Goal: Transaction & Acquisition: Purchase product/service

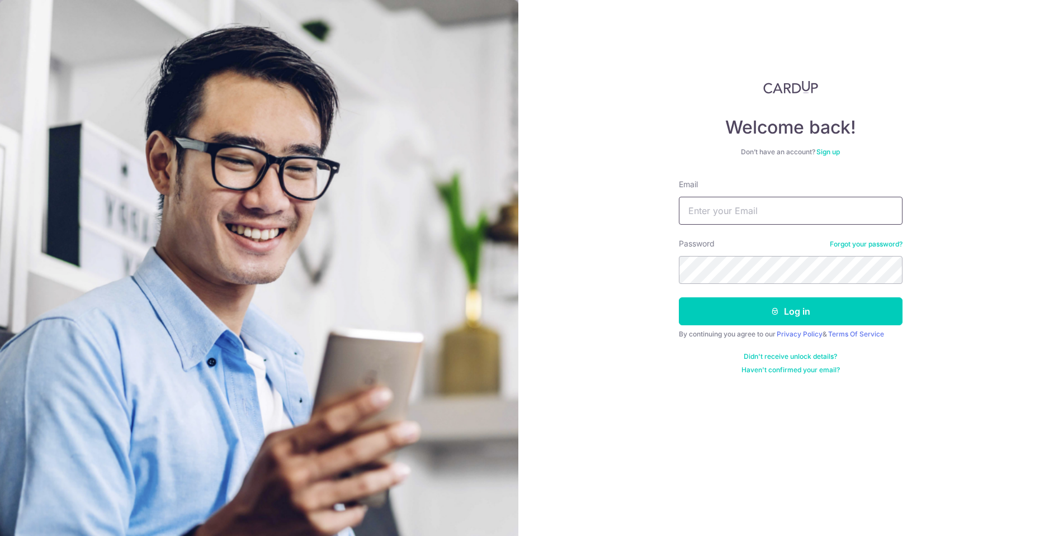
type input "alvin.m.lee@gmail.com"
click at [790, 312] on button "Log in" at bounding box center [791, 312] width 224 height 28
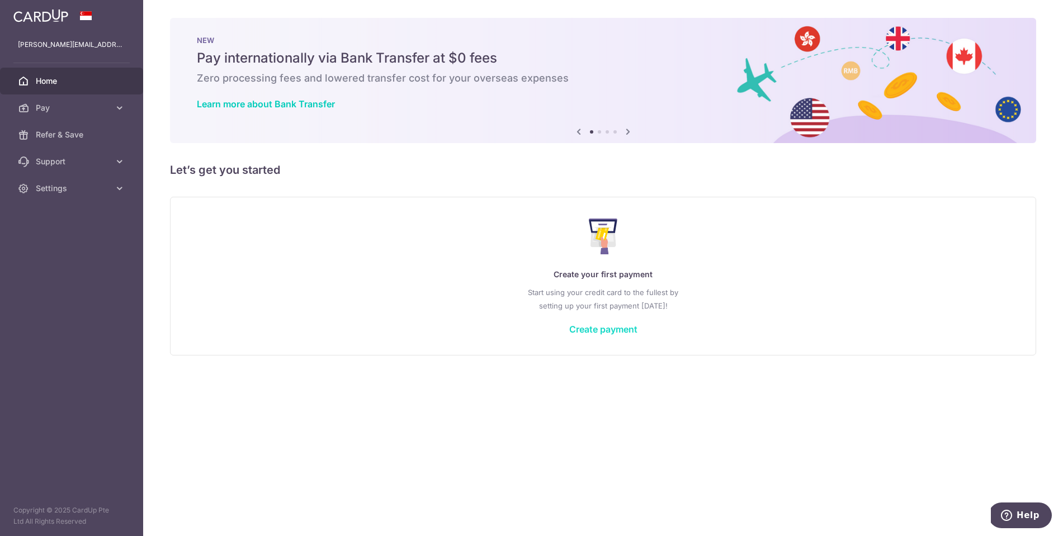
click at [611, 328] on link "Create payment" at bounding box center [603, 329] width 68 height 11
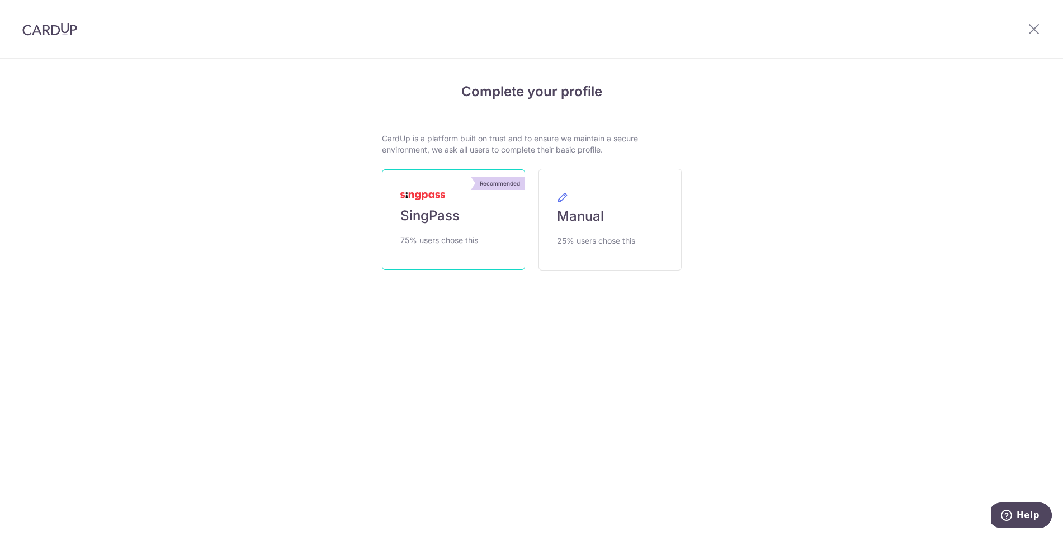
click at [468, 239] on span "75% users chose this" at bounding box center [440, 240] width 78 height 13
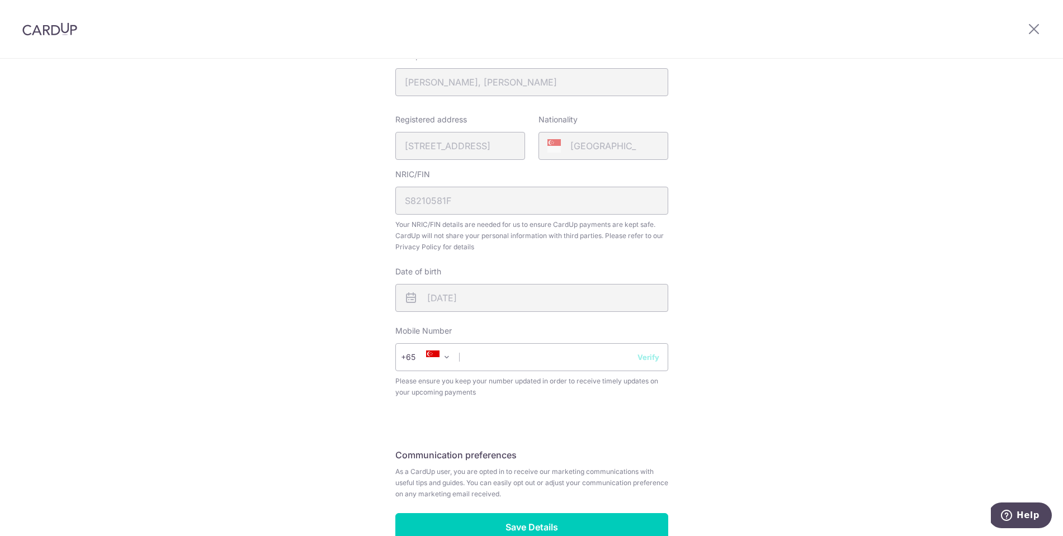
scroll to position [239, 0]
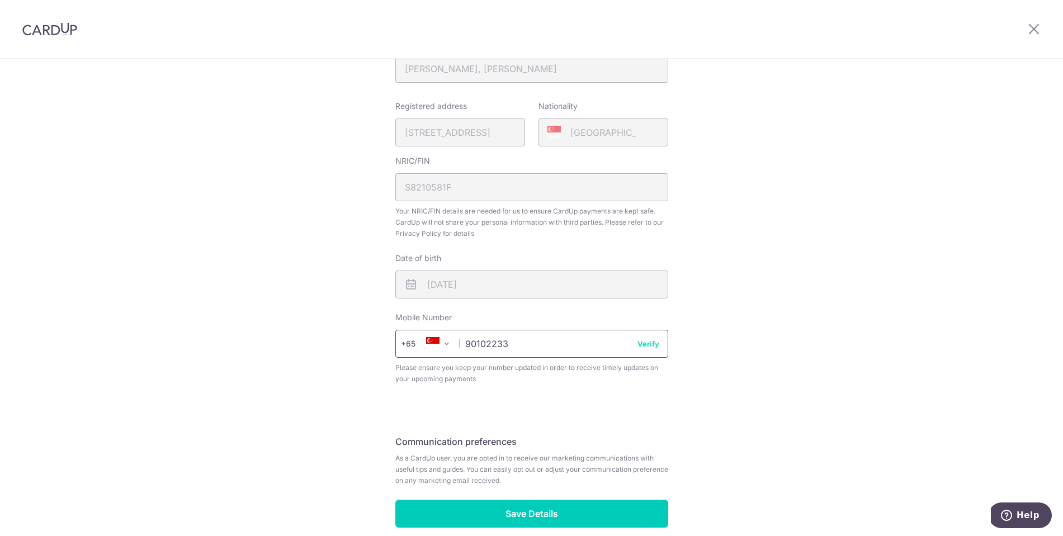
type input "90102233"
click at [652, 343] on button "Verify" at bounding box center [649, 343] width 22 height 11
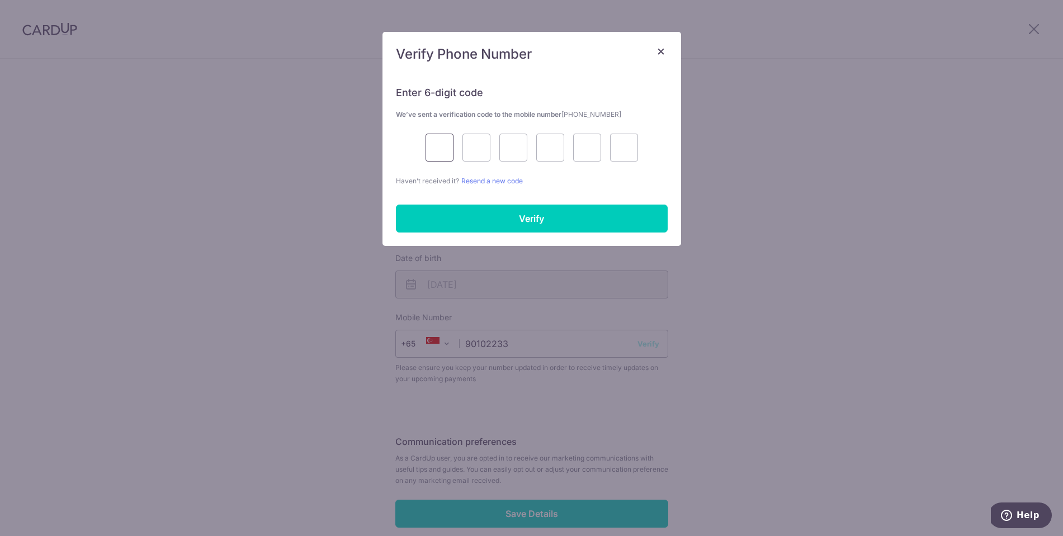
click at [439, 148] on input "text" at bounding box center [440, 148] width 28 height 28
type input "9"
type input "6"
type input "3"
type input "5"
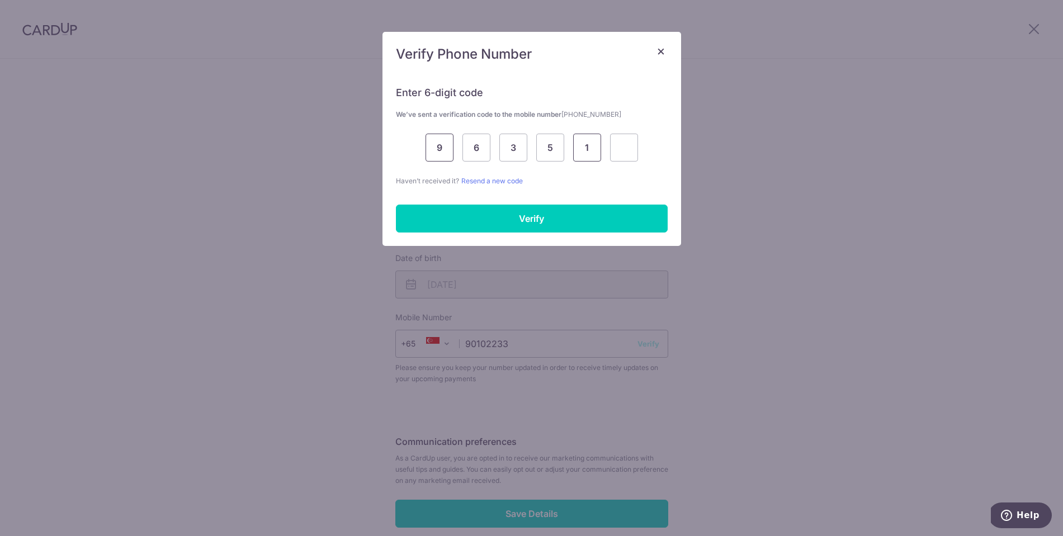
type input "1"
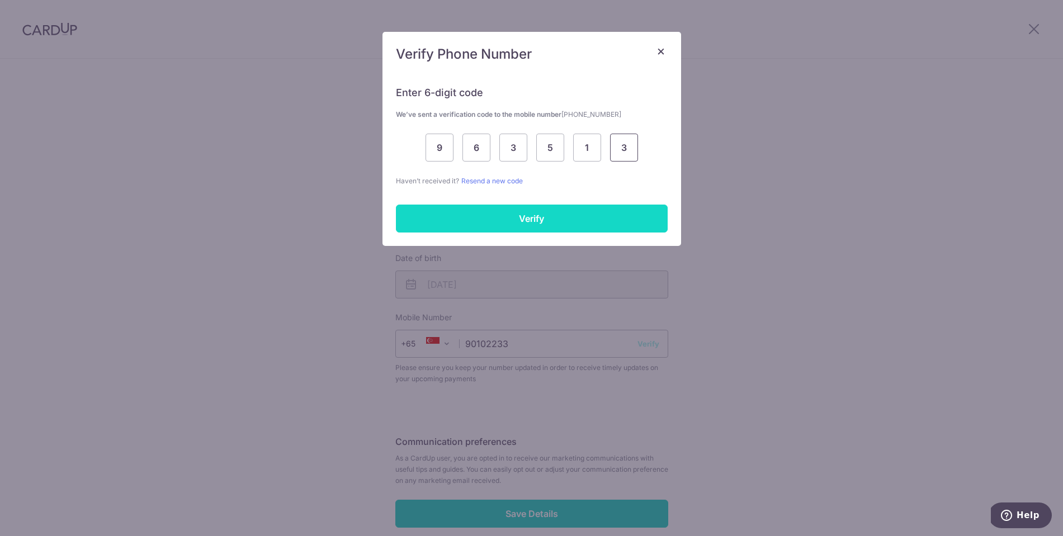
type input "3"
click at [512, 217] on input "Verify" at bounding box center [532, 219] width 272 height 28
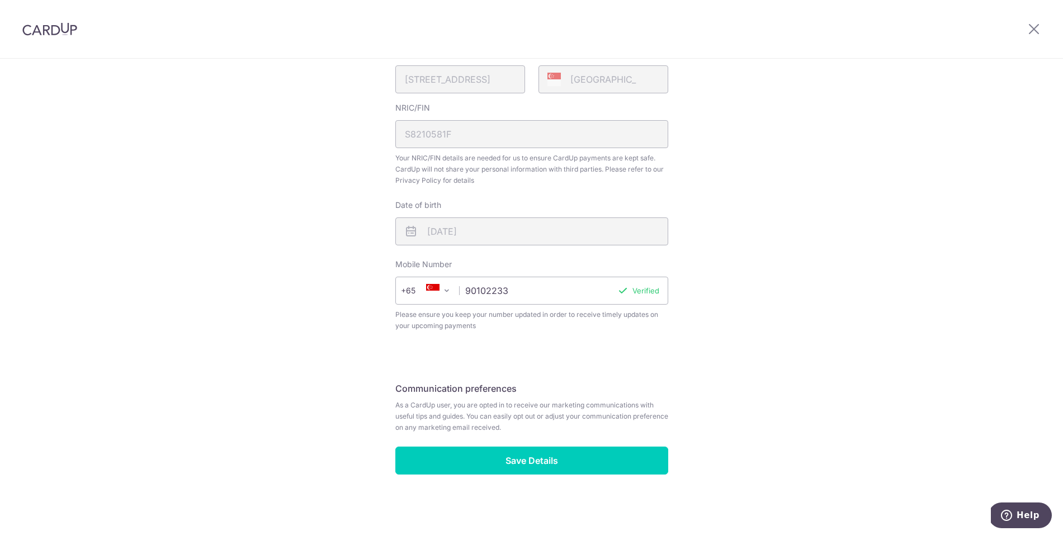
scroll to position [292, 0]
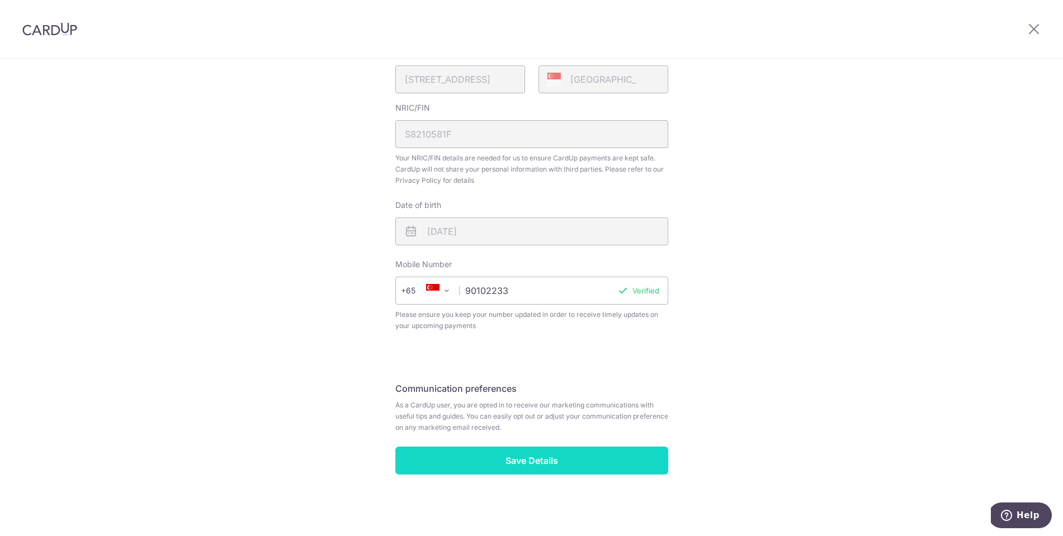
click at [540, 460] on input "Save Details" at bounding box center [531, 461] width 273 height 28
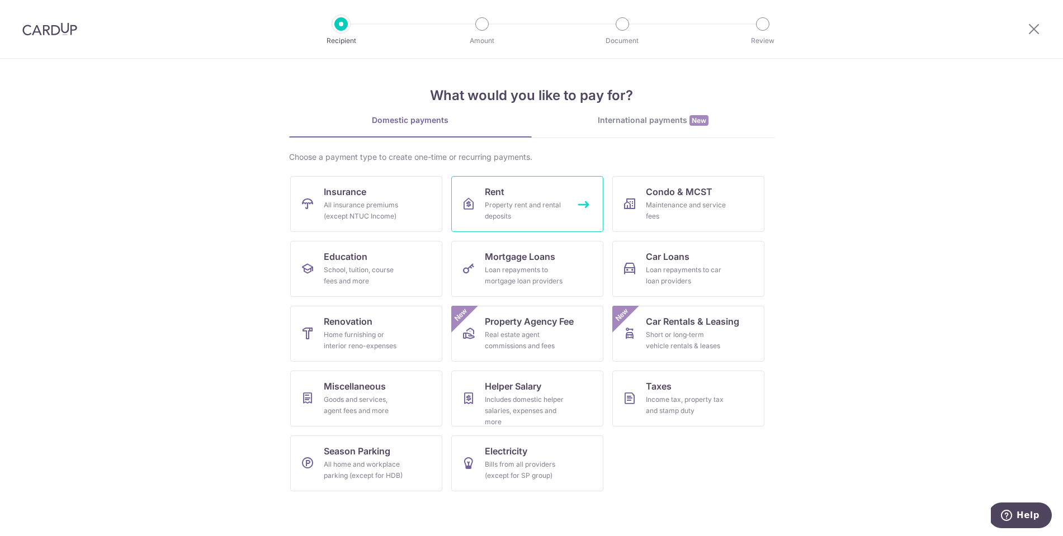
click at [484, 219] on link "Rent Property rent and rental deposits" at bounding box center [527, 204] width 152 height 56
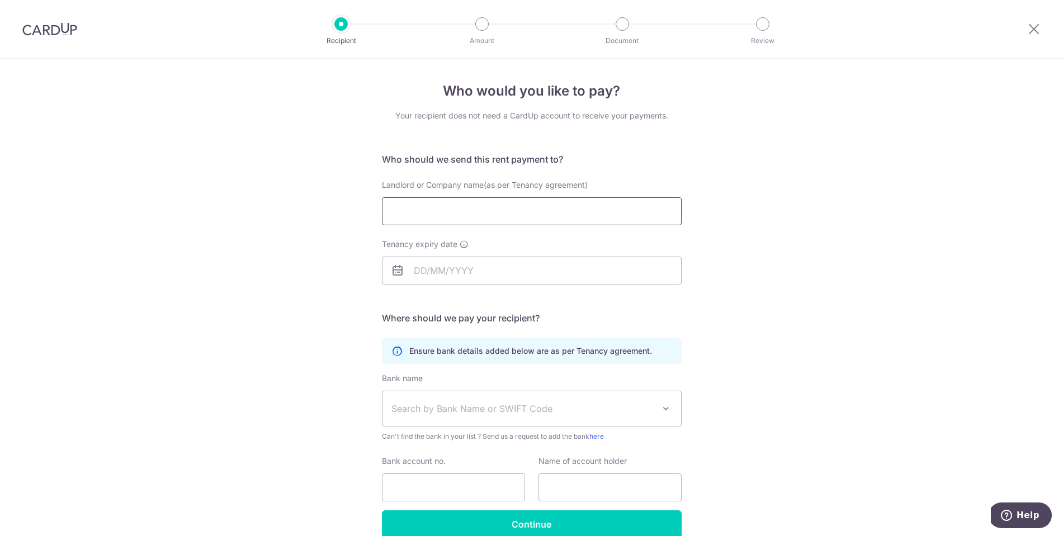
click at [578, 207] on input "Landlord or Company name(as per Tenancy agreement)" at bounding box center [532, 211] width 300 height 28
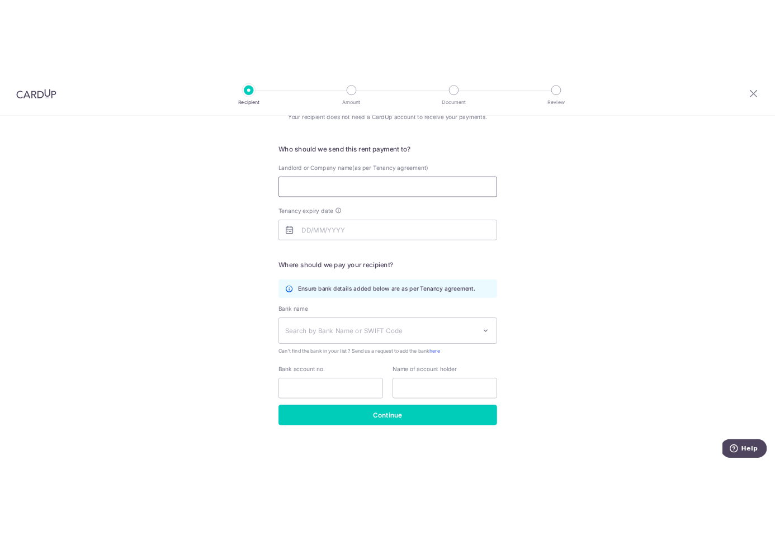
scroll to position [55, 0]
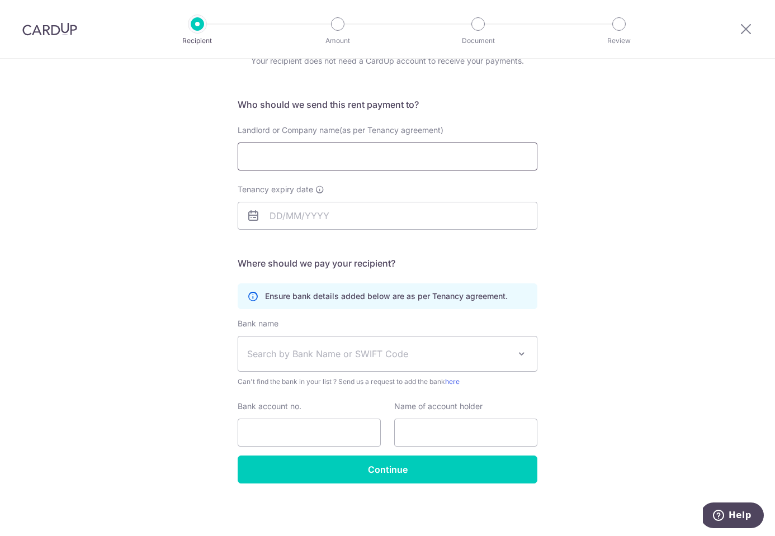
paste input "Knight Frank PFM-COL 3 Trust Account"
type input "Knight Frank PFM-COL 3 Trust Account"
click at [296, 214] on input "Tenancy expiry date" at bounding box center [388, 216] width 300 height 28
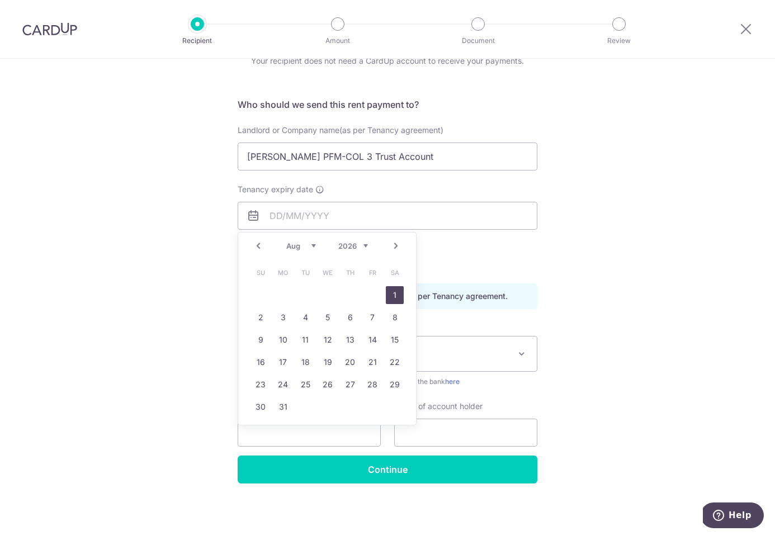
click at [394, 292] on link "1" at bounding box center [395, 295] width 18 height 18
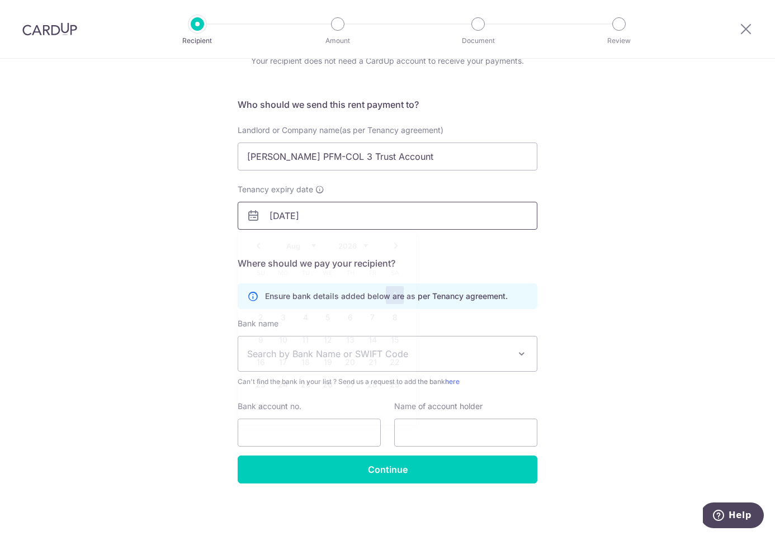
click at [327, 218] on input "01/08/2026" at bounding box center [388, 216] width 300 height 28
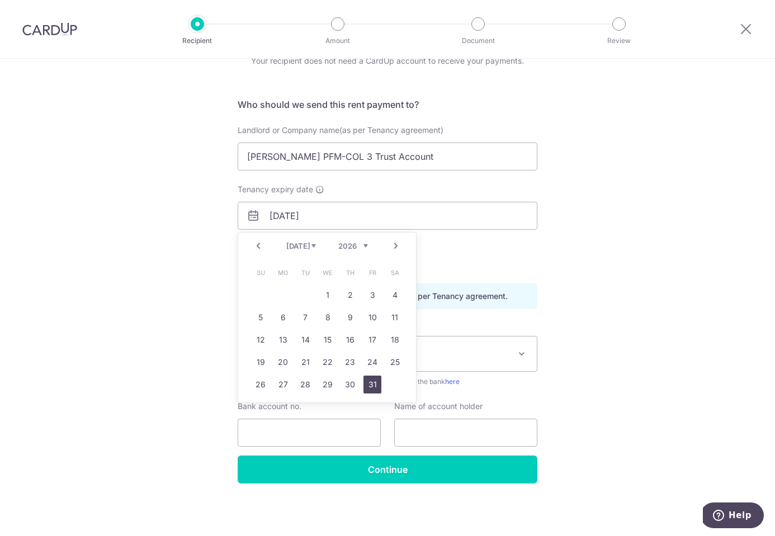
click at [379, 384] on link "31" at bounding box center [373, 385] width 18 height 18
type input "31/07/2026"
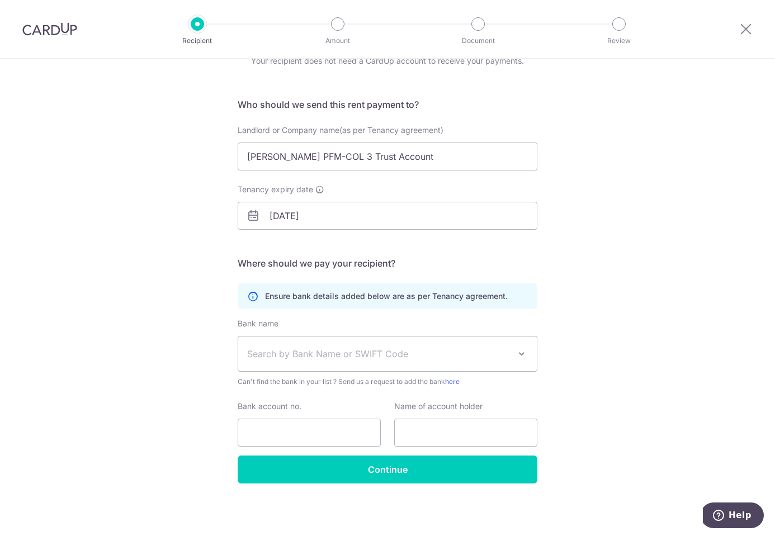
click at [422, 279] on form "Who should we send this rent payment to? Landlord or Company name(as per Tenanc…" at bounding box center [388, 291] width 300 height 386
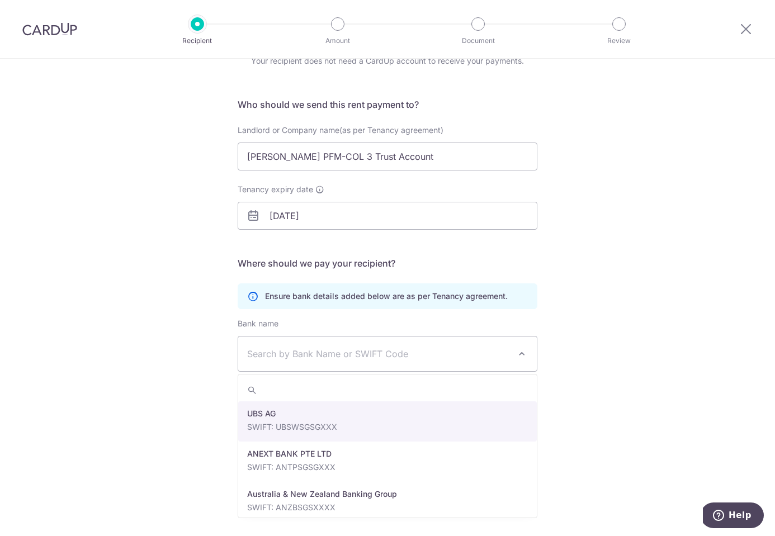
click at [352, 355] on span "Search by Bank Name or SWIFT Code" at bounding box center [378, 353] width 263 height 13
click at [299, 354] on span "Search by Bank Name or SWIFT Code" at bounding box center [378, 353] width 263 height 13
click at [298, 358] on span "Search by Bank Name or SWIFT Code" at bounding box center [378, 353] width 263 height 13
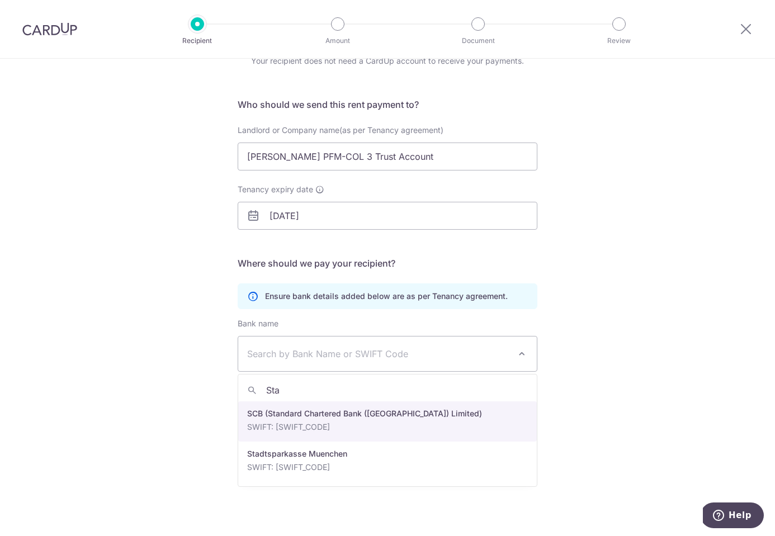
type input "Stan"
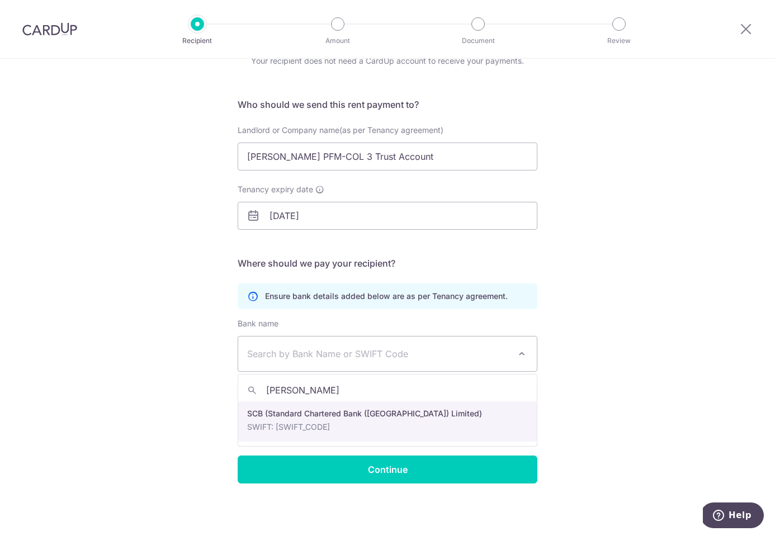
select select "14"
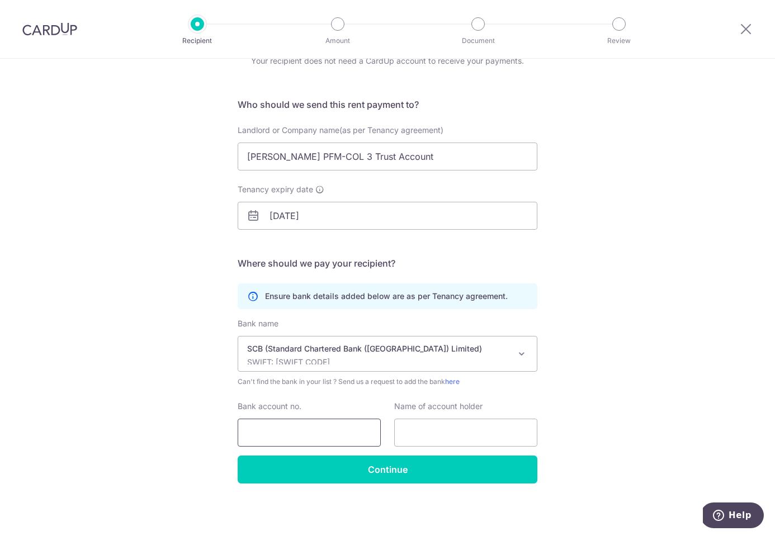
click at [298, 428] on input "Bank account no." at bounding box center [309, 433] width 143 height 28
paste input "010-376083-0"
type input "010-376083-0"
click at [410, 431] on input "text" at bounding box center [465, 433] width 143 height 28
click at [444, 432] on input "text" at bounding box center [465, 433] width 143 height 28
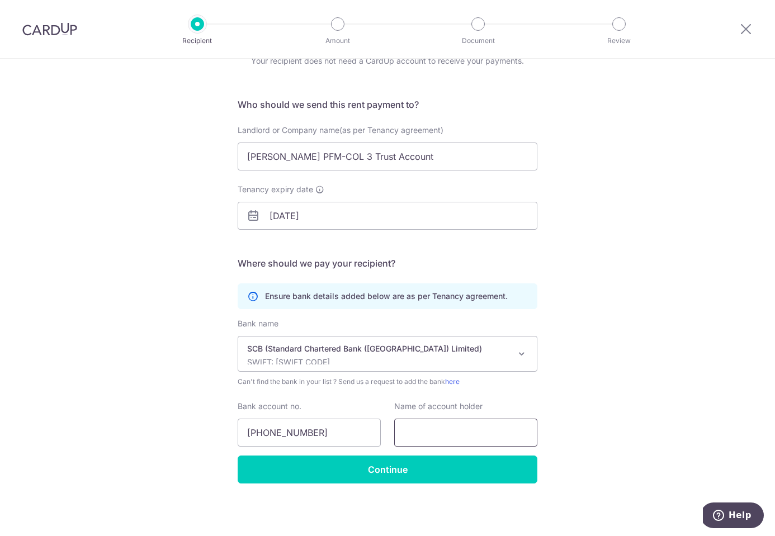
paste input "010-376083-0"
type input "010-376083-0"
click at [432, 161] on input "Knight Frank PFM-COL 3 Trust Account" at bounding box center [388, 157] width 300 height 28
drag, startPoint x: 431, startPoint y: 157, endPoint x: 153, endPoint y: 147, distance: 278.2
click at [153, 147] on div "Who would you like to pay? Your recipient does not need a CardUp account to rec…" at bounding box center [387, 270] width 775 height 533
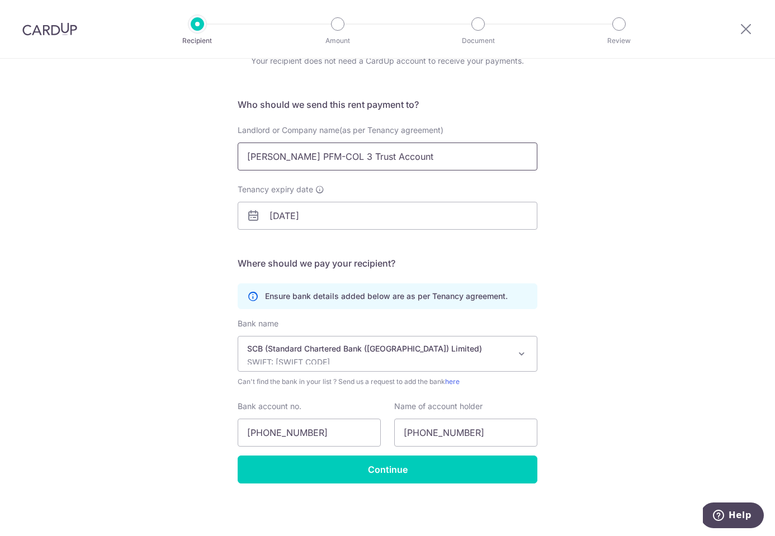
type input "S"
paste input "010-376083-0"
type input "0"
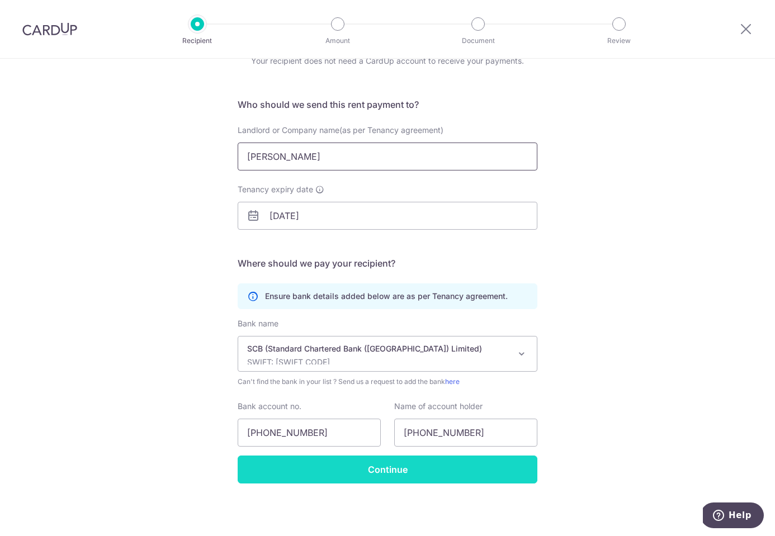
type input "Knight Frank"
click at [408, 468] on input "Continue" at bounding box center [388, 470] width 300 height 28
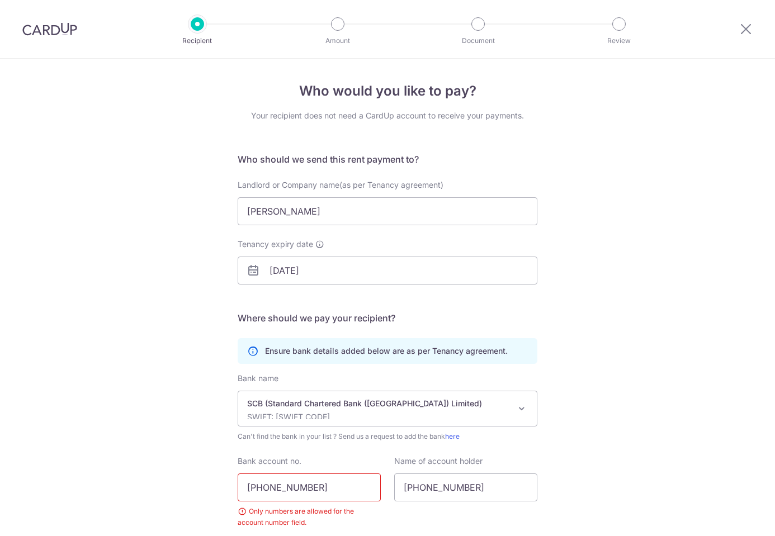
scroll to position [82, 0]
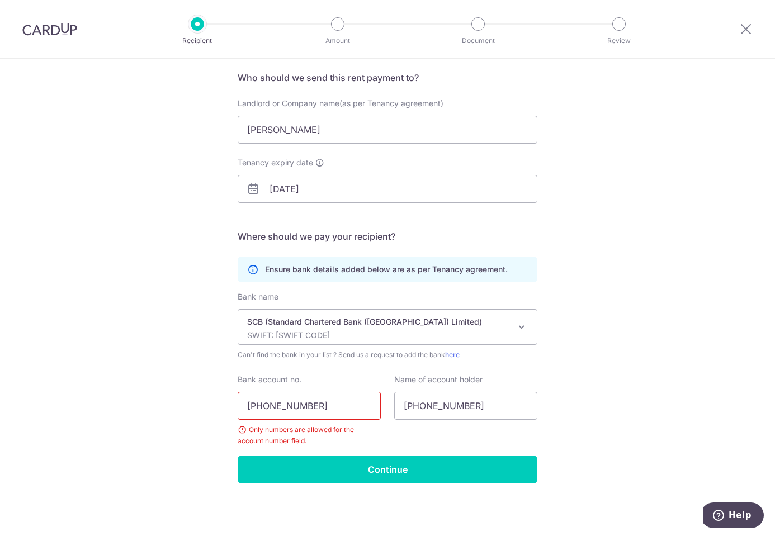
click at [267, 407] on input "010-376083-0" at bounding box center [309, 406] width 143 height 28
click at [299, 404] on input "010376083-0" at bounding box center [309, 406] width 143 height 28
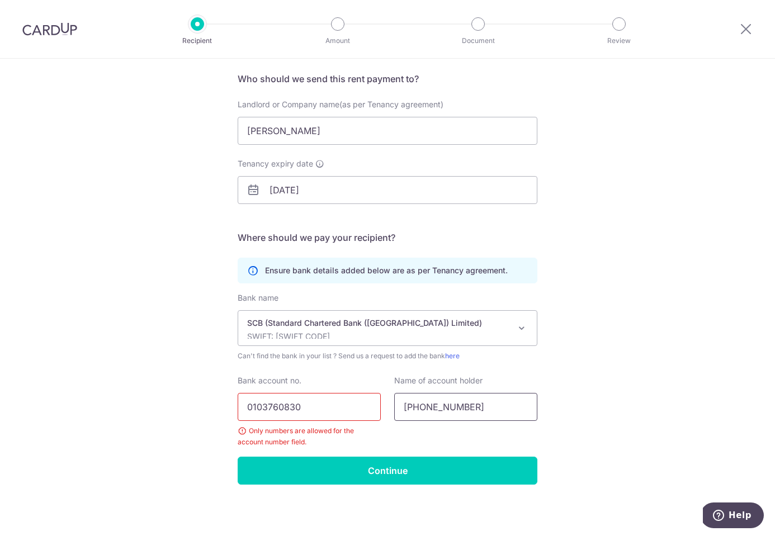
type input "0103760830"
drag, startPoint x: 472, startPoint y: 406, endPoint x: 354, endPoint y: 408, distance: 118.1
click at [354, 408] on div "Bank account no. 0103760830 Only numbers are allowed for the account number fie…" at bounding box center [387, 411] width 313 height 73
paste input "Knight Frank PFM-COL 3 Trust Account"
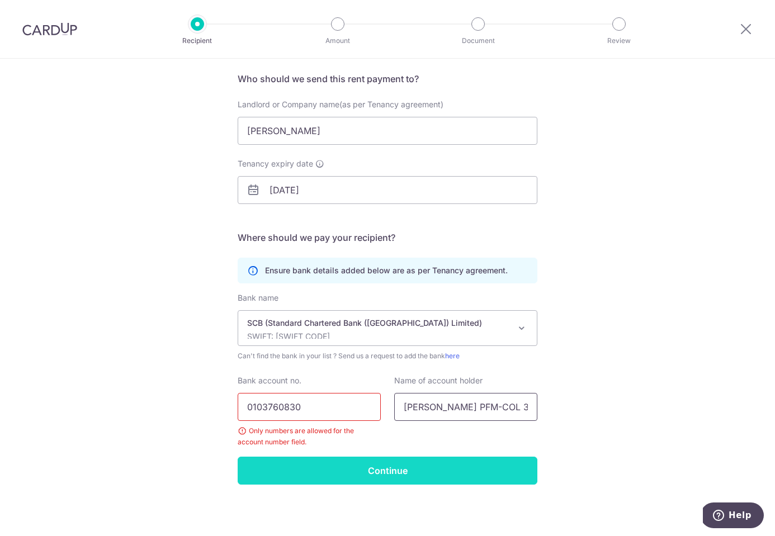
type input "Knight Frank PFM-COL 3 Trust Account"
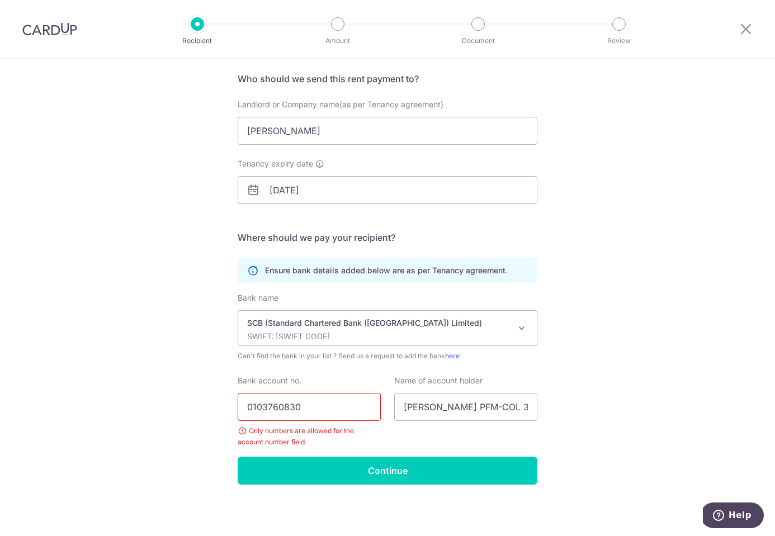
click at [418, 461] on input "Continue" at bounding box center [388, 471] width 300 height 28
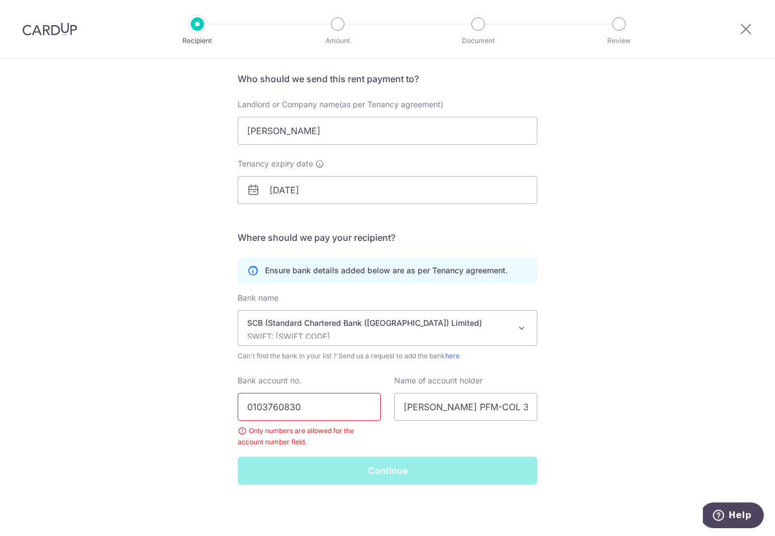
click at [430, 472] on div "Continue" at bounding box center [387, 471] width 313 height 28
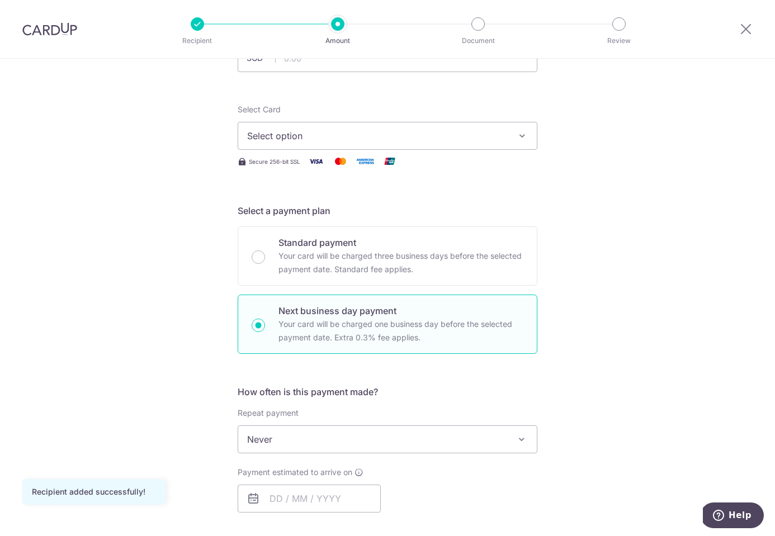
scroll to position [112, 0]
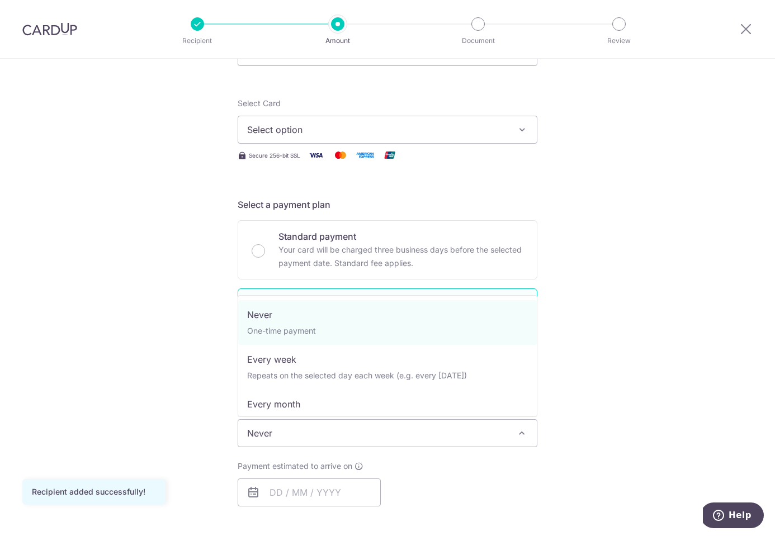
click at [376, 432] on span "Never" at bounding box center [387, 433] width 299 height 27
select select "3"
type input "[DATE]"
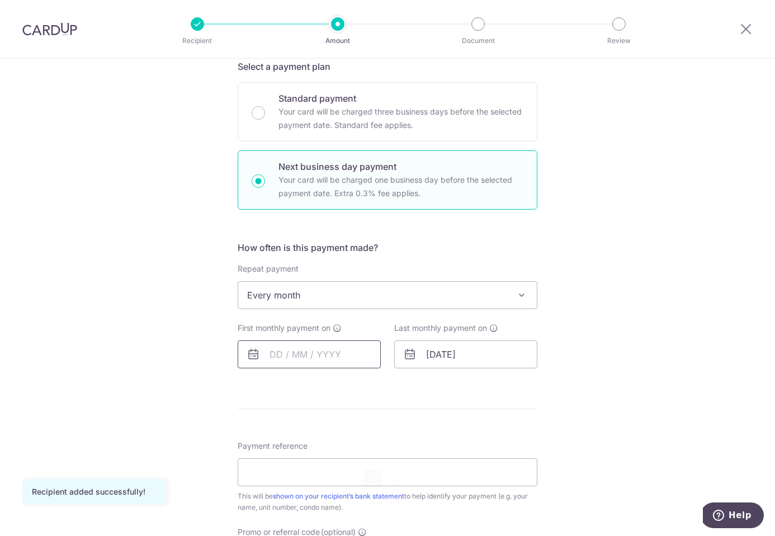
click at [269, 356] on input "text" at bounding box center [309, 355] width 143 height 28
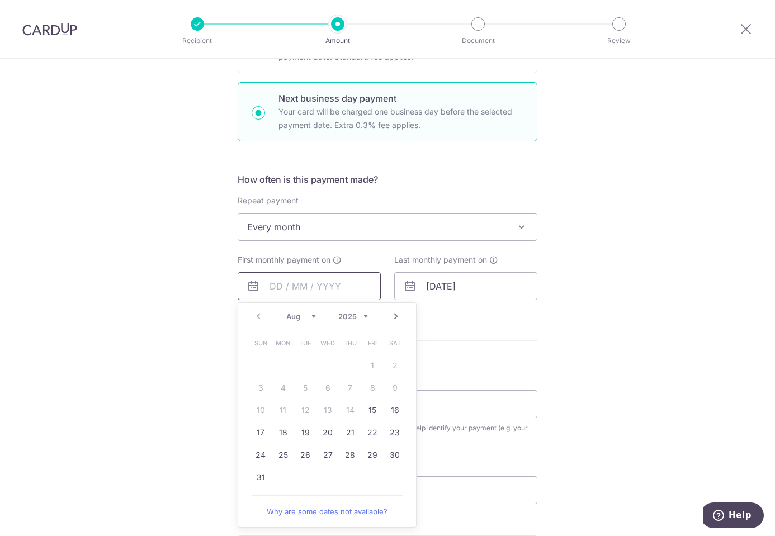
scroll to position [323, 0]
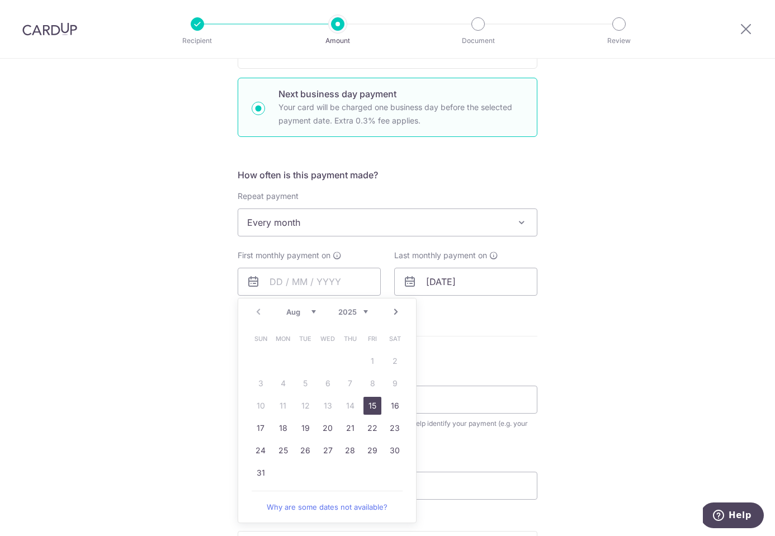
click at [375, 401] on link "15" at bounding box center [373, 406] width 18 height 18
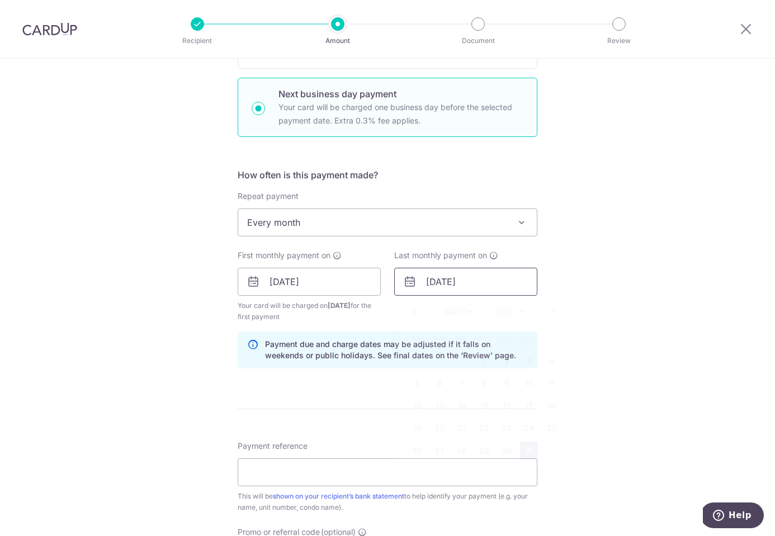
click at [494, 283] on input "[DATE]" at bounding box center [465, 282] width 143 height 28
click at [336, 286] on input "[DATE]" at bounding box center [309, 282] width 143 height 28
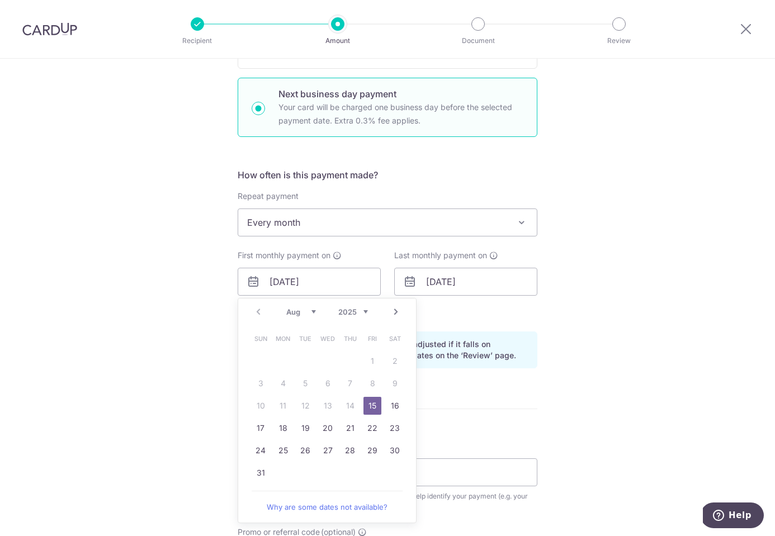
click at [399, 310] on link "Next" at bounding box center [395, 311] width 13 height 13
click at [286, 381] on link "8" at bounding box center [283, 384] width 18 height 18
type input "[DATE]"
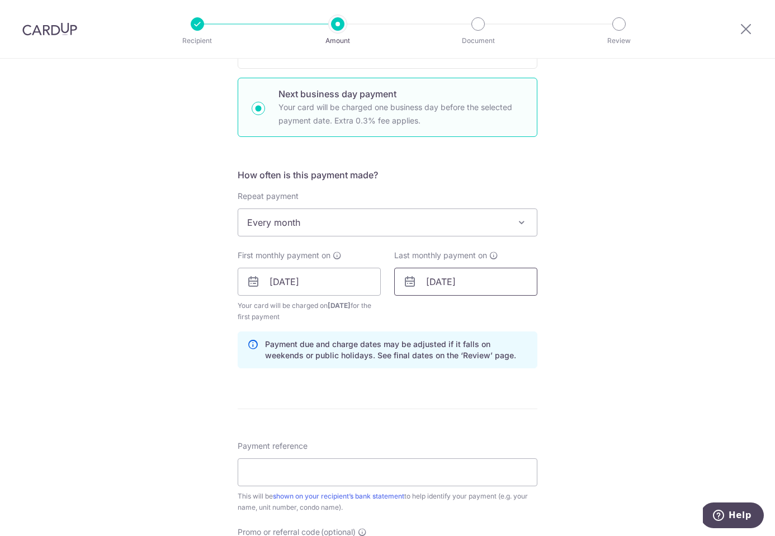
click at [472, 281] on input "[DATE]" at bounding box center [465, 282] width 143 height 28
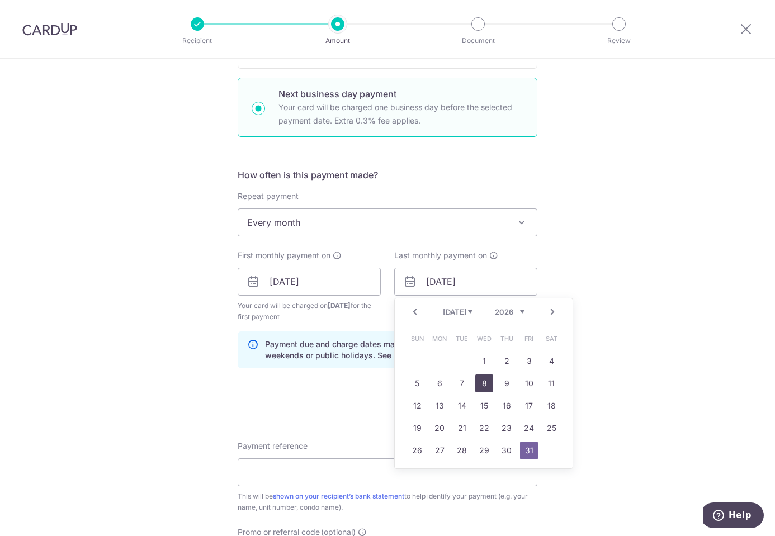
click at [483, 381] on link "8" at bounding box center [484, 384] width 18 height 18
type input "[DATE]"
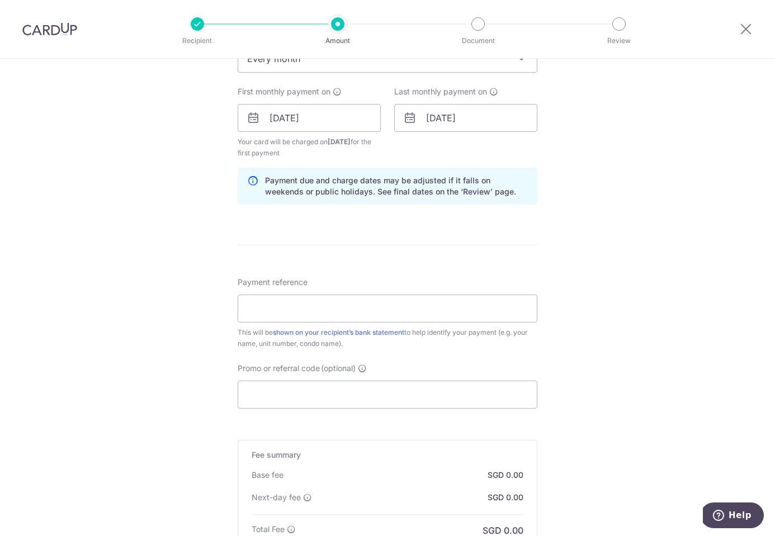
scroll to position [518, 0]
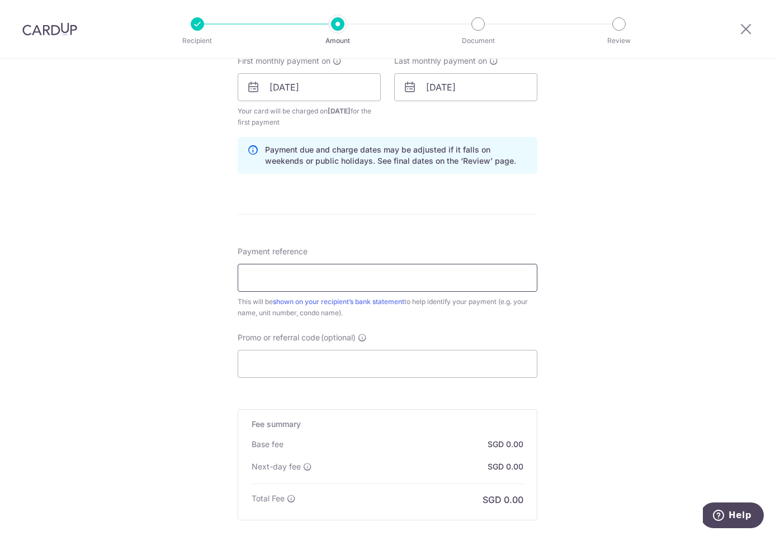
click at [322, 275] on input "Payment reference" at bounding box center [388, 278] width 300 height 28
type input "Rent for House"
click at [341, 362] on input "Promo or referral code (optional)" at bounding box center [388, 364] width 300 height 28
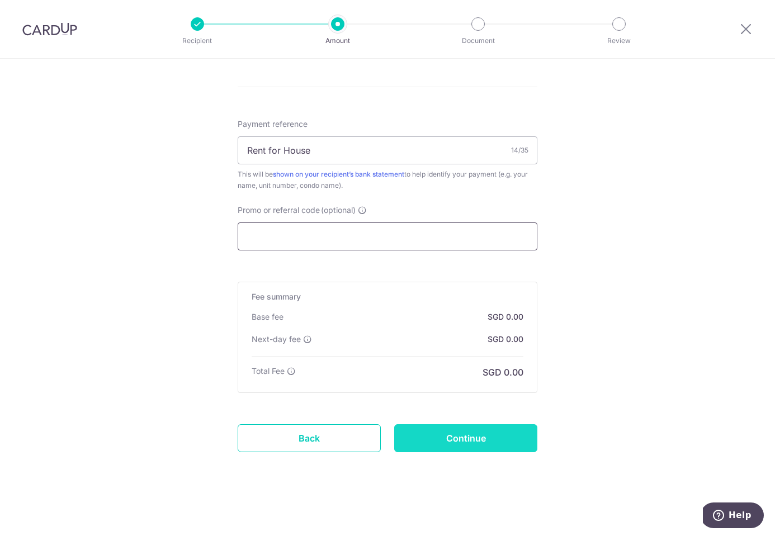
scroll to position [646, 0]
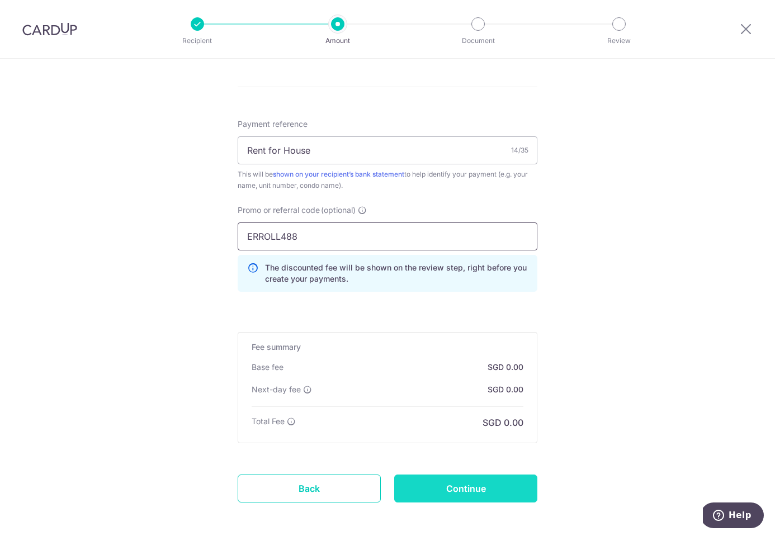
type input "ERROLL488"
click at [446, 481] on input "Continue" at bounding box center [465, 489] width 143 height 28
type input "Create Schedule"
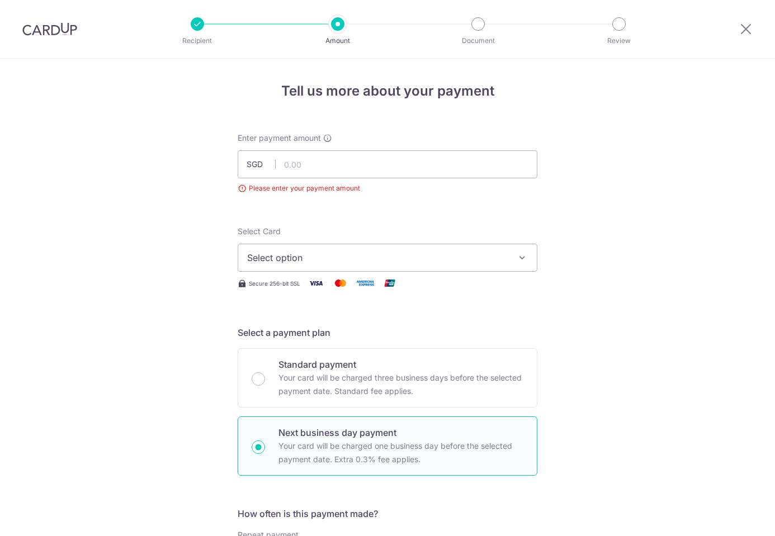
scroll to position [124, 0]
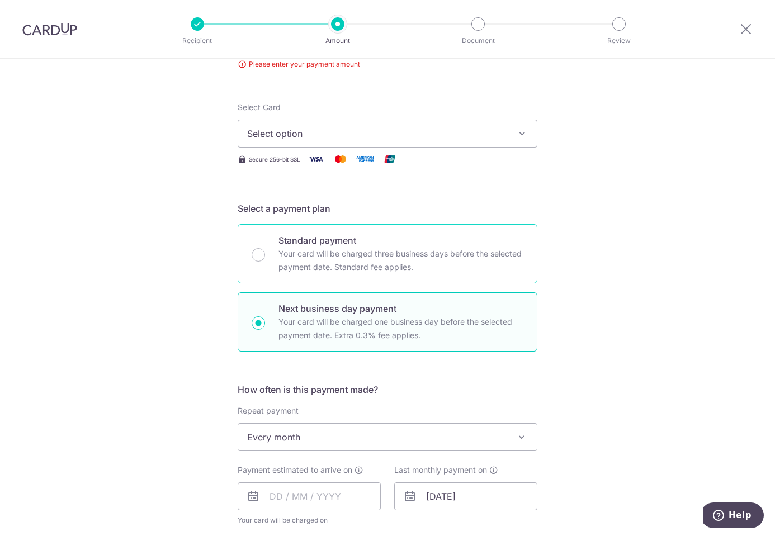
click at [265, 254] on div "Standard payment Your card will be charged three business days before the selec…" at bounding box center [388, 253] width 300 height 59
radio input "true"
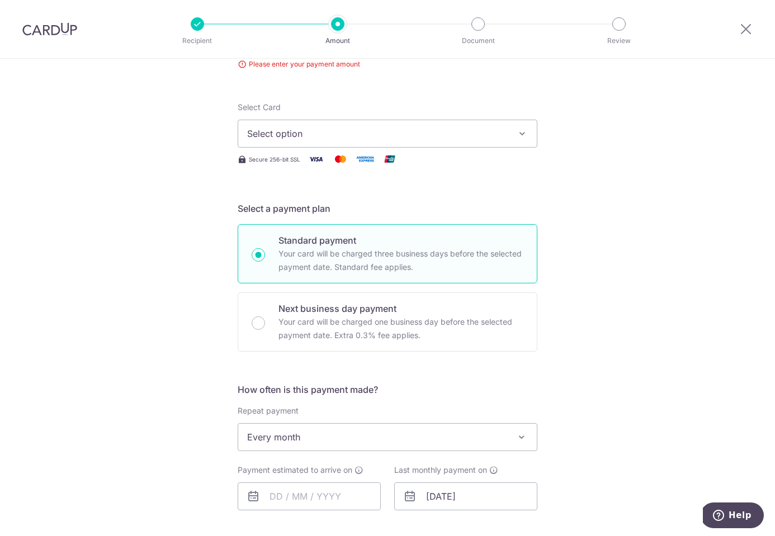
click at [417, 131] on span "Select option" at bounding box center [377, 133] width 261 height 13
click at [408, 157] on link "Add credit card" at bounding box center [387, 165] width 299 height 20
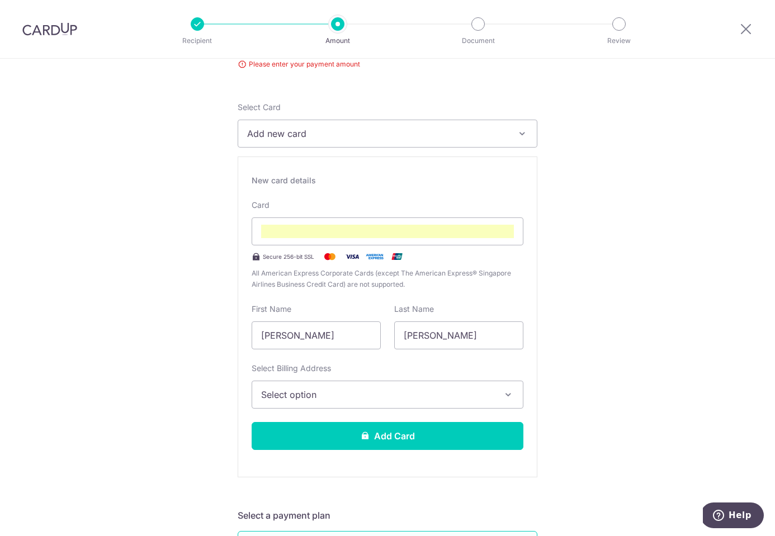
click at [454, 298] on div "New card details Card Secure 256-bit SSL All American Express Corporate Cards (…" at bounding box center [388, 317] width 300 height 321
click at [407, 394] on span "Select option" at bounding box center [377, 394] width 233 height 13
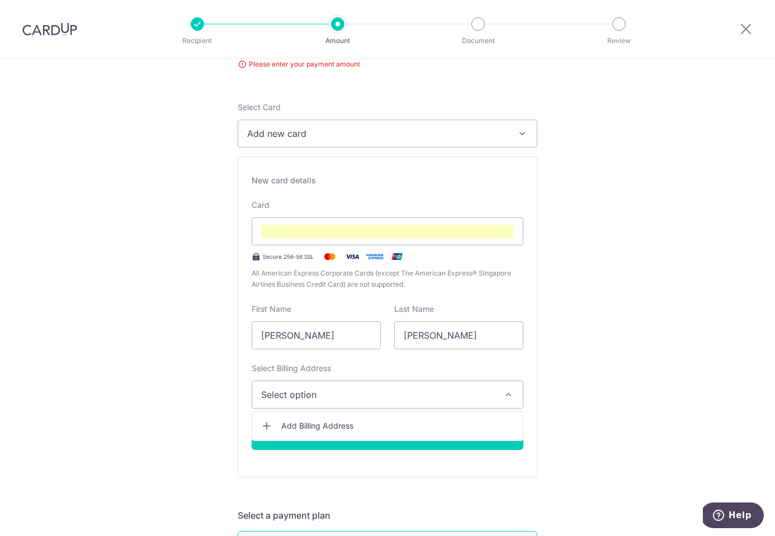
click at [363, 427] on span "Add Billing Address" at bounding box center [397, 426] width 233 height 11
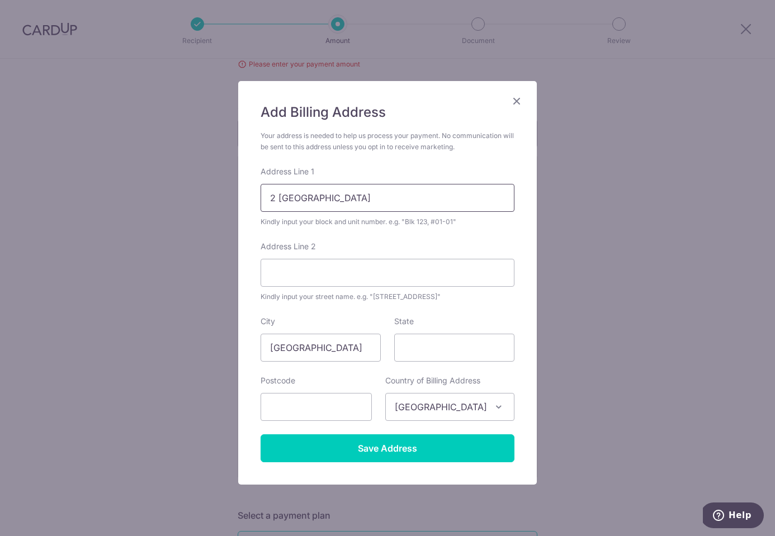
type input "2 [GEOGRAPHIC_DATA]"
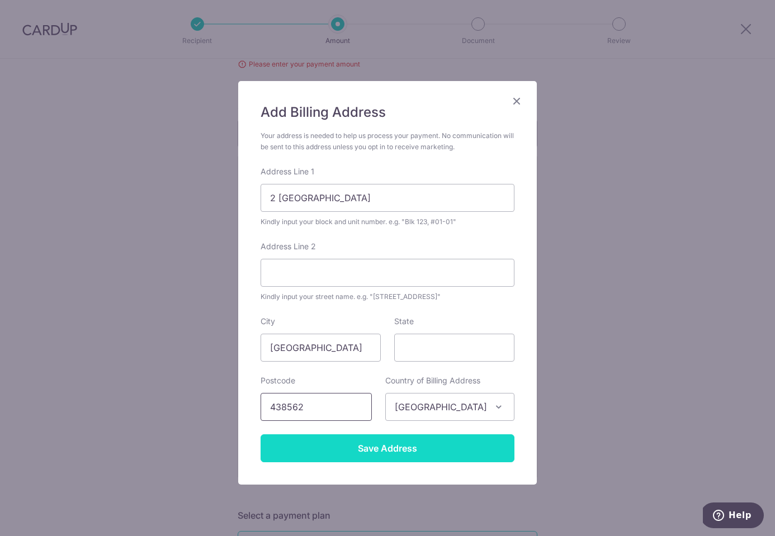
type input "438562"
click at [409, 448] on input "Save Address" at bounding box center [388, 449] width 254 height 28
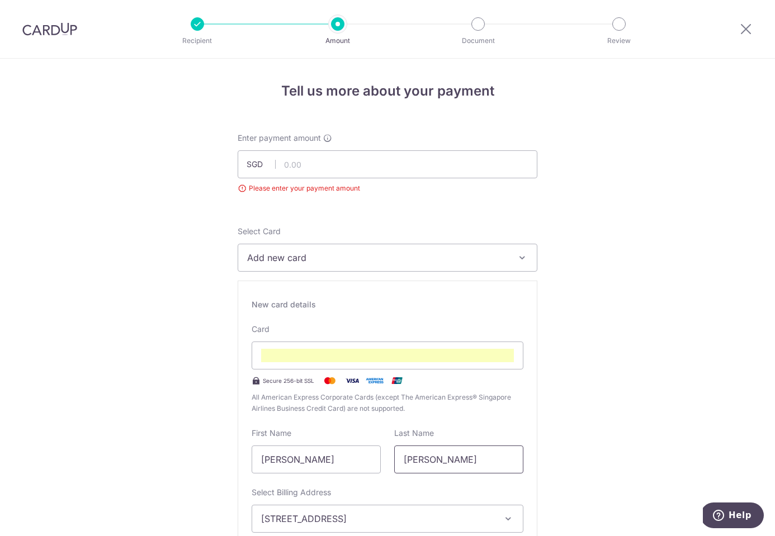
scroll to position [0, 0]
click at [294, 153] on input "text" at bounding box center [388, 164] width 300 height 28
type input "5,600.00"
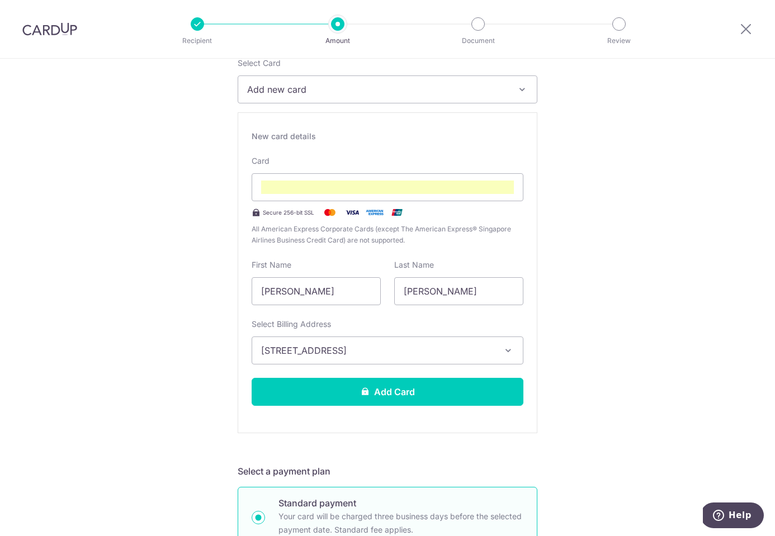
scroll to position [176, 0]
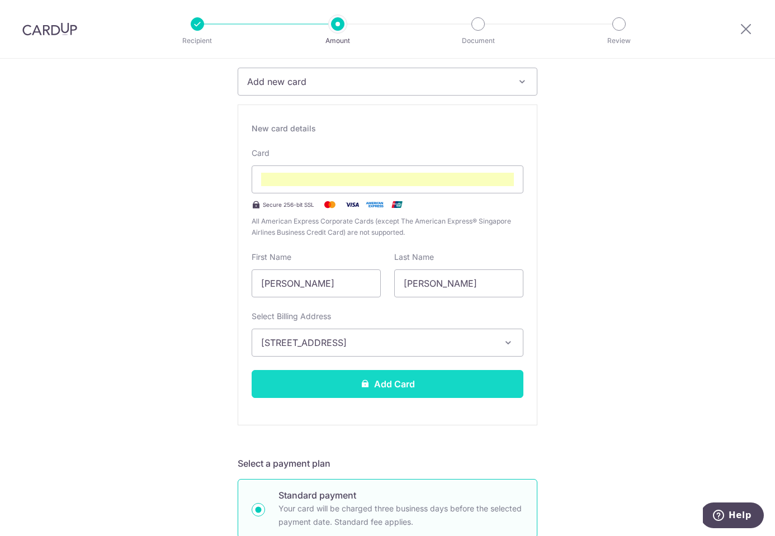
click at [412, 378] on button "Add Card" at bounding box center [388, 384] width 272 height 28
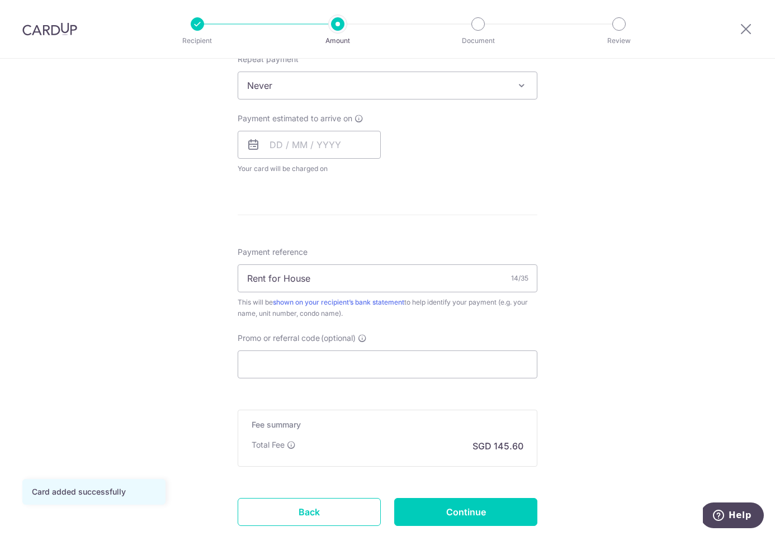
scroll to position [461, 0]
click at [435, 357] on input "Promo or referral code (optional)" at bounding box center [388, 364] width 300 height 28
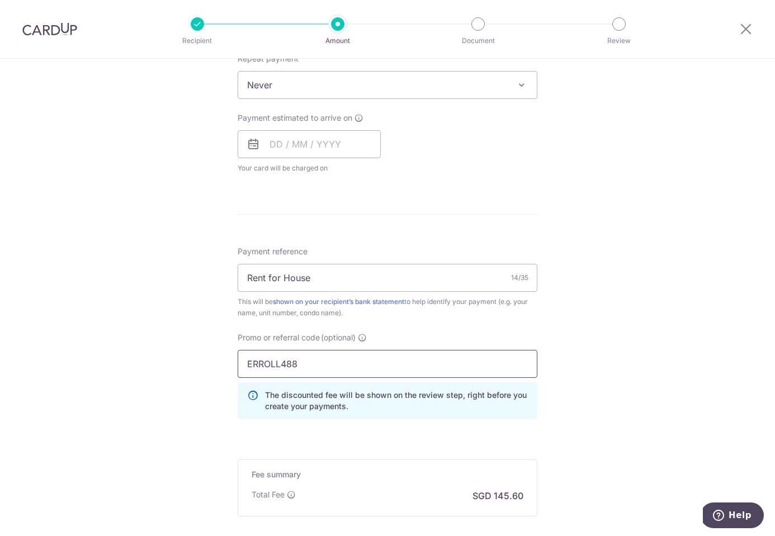
type input "ERROLL488"
click at [672, 369] on div "Tell us more about your payment Enter payment amount SGD 5,600.00 5600.00 Card …" at bounding box center [387, 129] width 775 height 1062
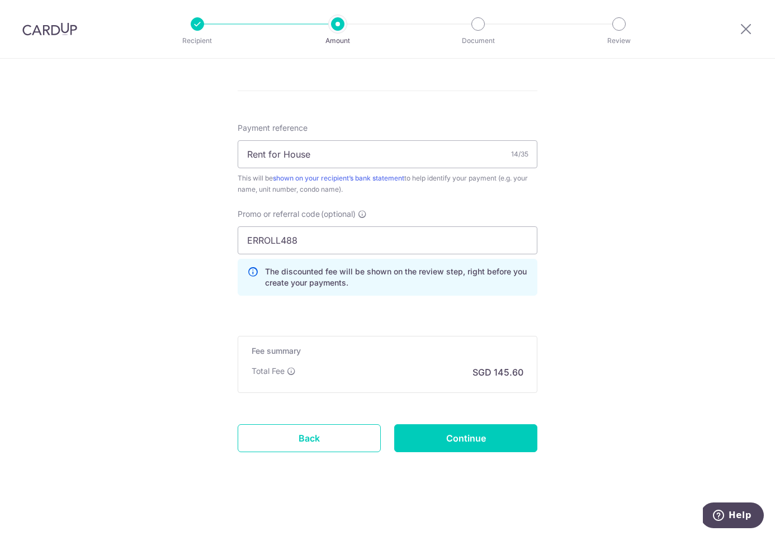
scroll to position [585, 0]
